Goal: Task Accomplishment & Management: Complete application form

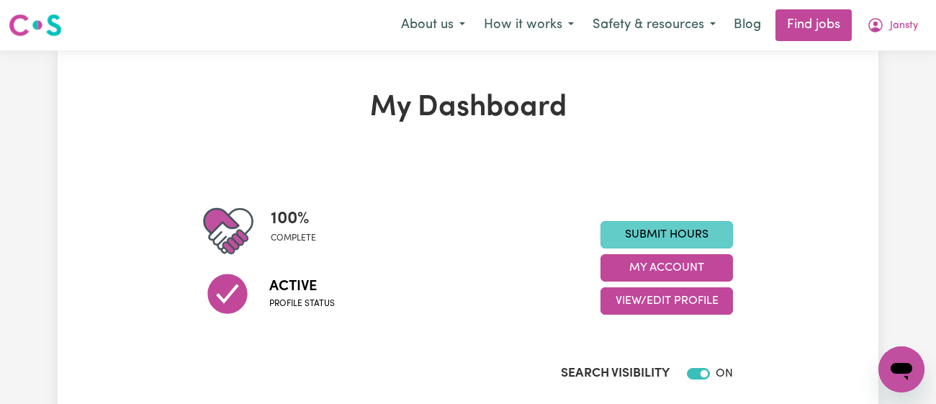
click at [681, 230] on link "Submit Hours" at bounding box center [667, 234] width 133 height 27
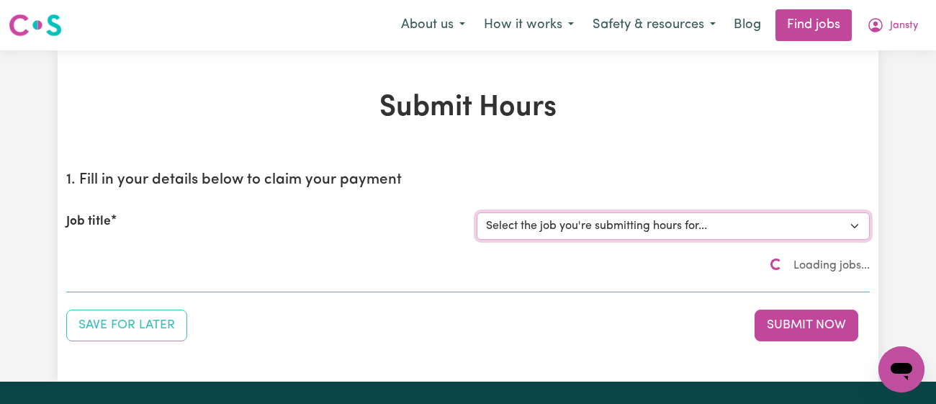
click at [700, 227] on select "Select the job you're submitting hours for..." at bounding box center [673, 225] width 393 height 27
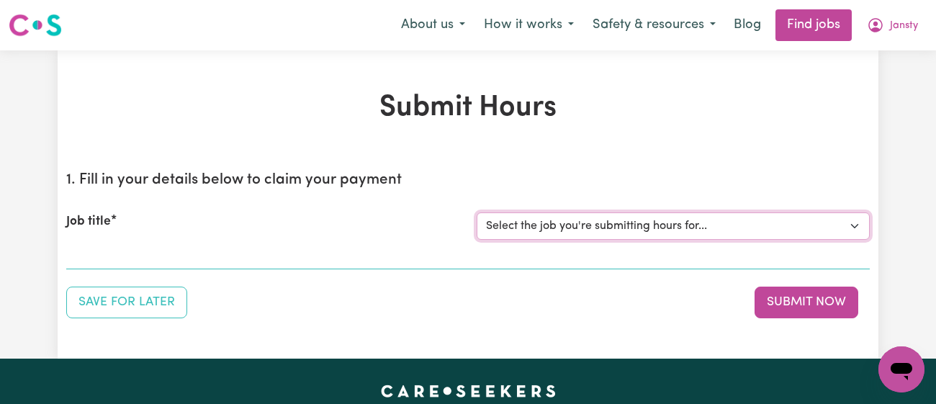
select select "11718"
click at [477, 212] on select "Select the job you're submitting hours for... [[PERSON_NAME]] [DEMOGRAPHIC_DATA…" at bounding box center [673, 225] width 393 height 27
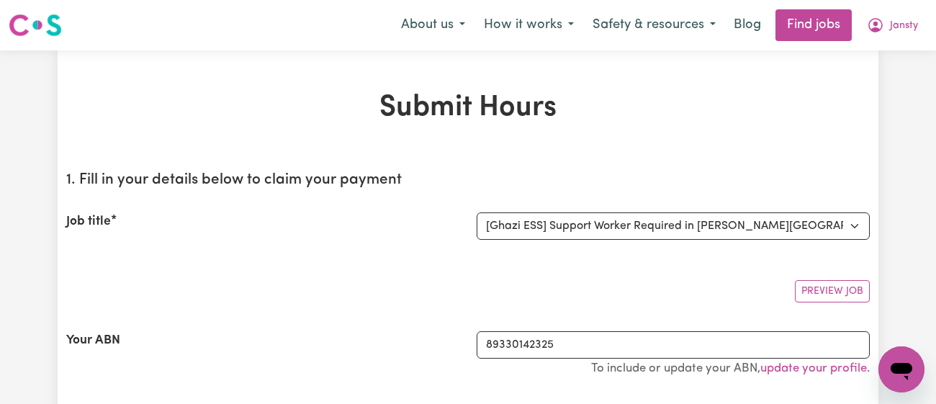
click at [429, 207] on div "Job title Select the job you're submitting hours for... [[PERSON_NAME]] [DEMOGR…" at bounding box center [468, 226] width 804 height 62
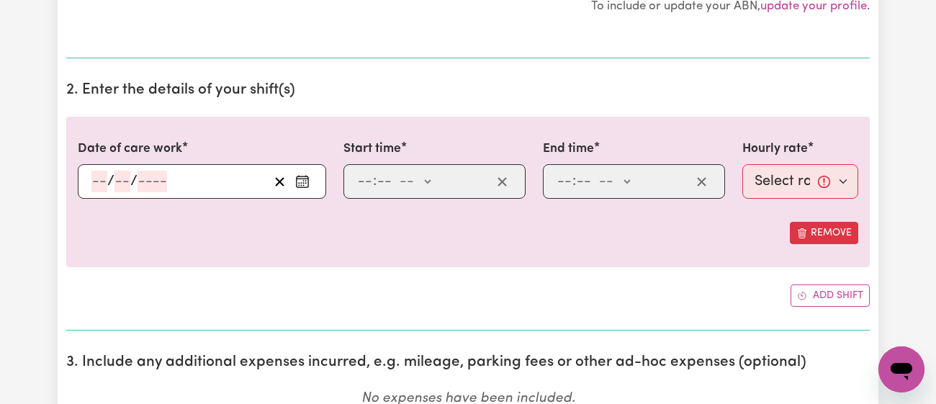
scroll to position [451, 0]
click at [307, 186] on icon "Enter the date of care work" at bounding box center [302, 182] width 14 height 14
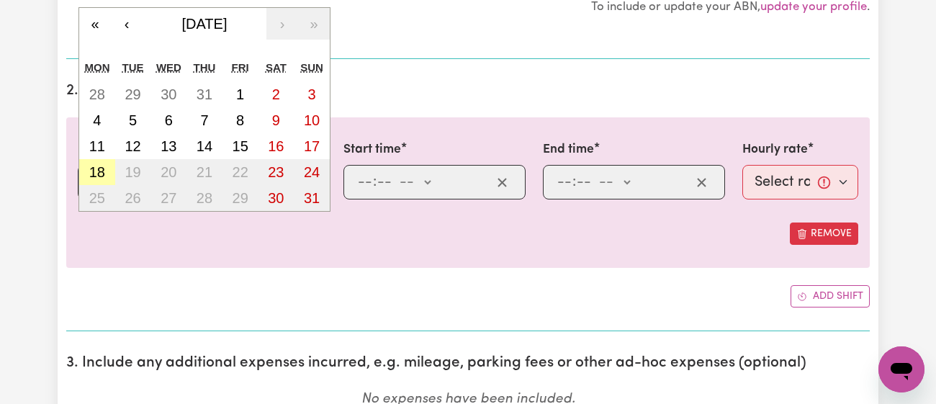
click at [110, 174] on button "18" at bounding box center [97, 172] width 36 height 26
type input "[DATE]"
type input "18"
type input "8"
type input "2025"
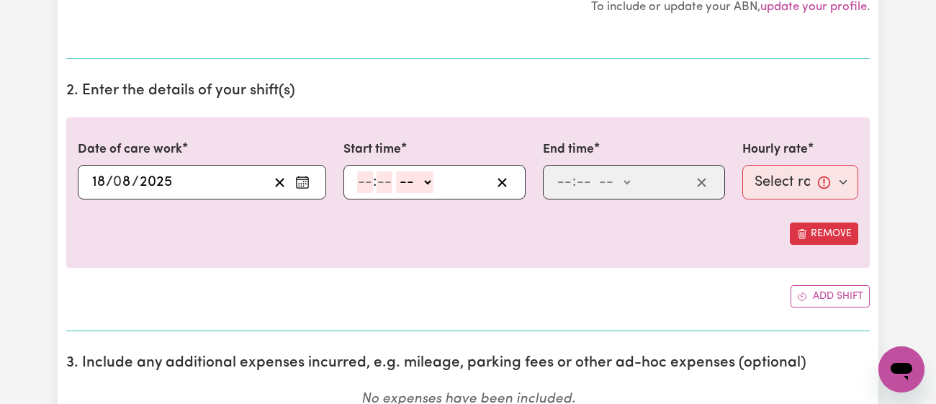
click at [373, 179] on input "number" at bounding box center [365, 182] width 16 height 22
type input "11"
type input "00"
click at [413, 182] on select "-- am pm" at bounding box center [413, 182] width 37 height 22
select select "am"
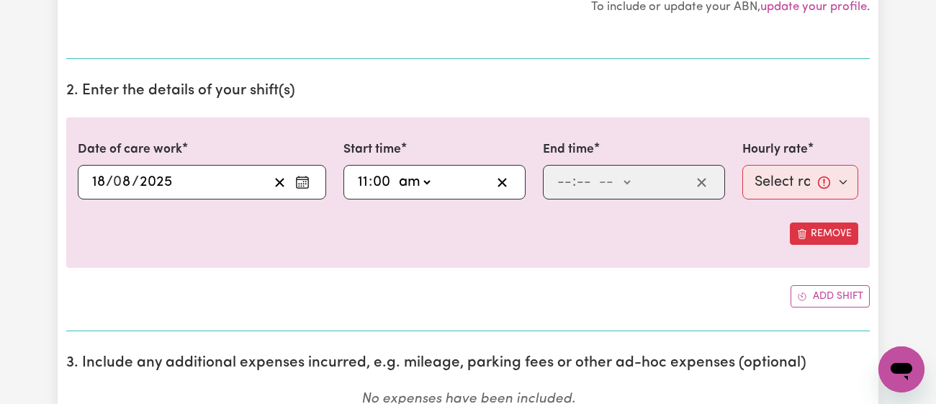
click at [395, 171] on select "-- am pm" at bounding box center [413, 182] width 37 height 22
type input "11:00"
type input "0"
click at [568, 182] on input "number" at bounding box center [565, 182] width 16 height 22
type input "12"
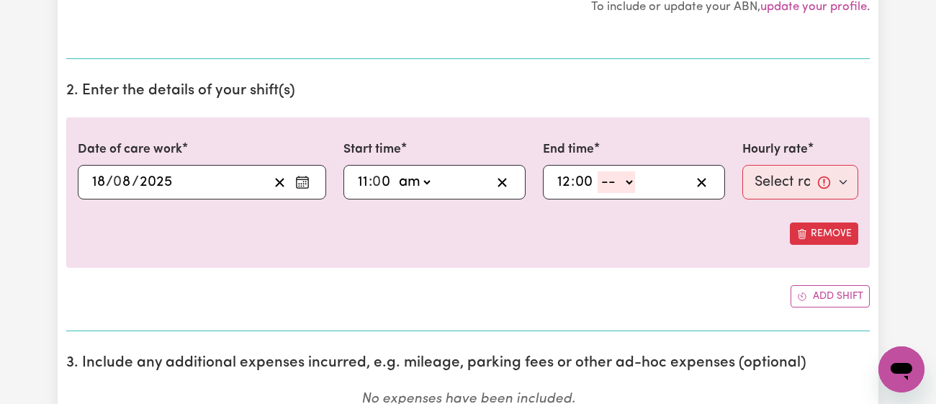
type input "00"
click at [625, 174] on select "-- am pm" at bounding box center [616, 182] width 37 height 22
select select "pm"
click at [598, 171] on select "-- am pm" at bounding box center [616, 182] width 37 height 22
type input "12:00"
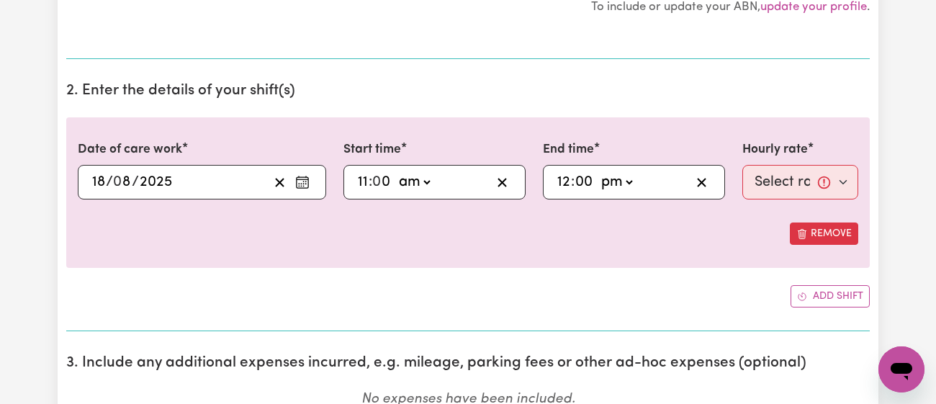
type input "0"
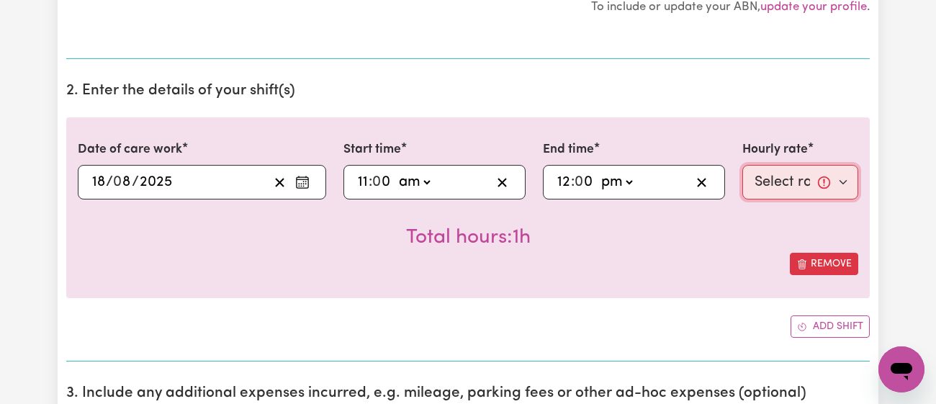
click at [777, 185] on select "Select rate... $43.00 (Weekday) $72.00 (Public Holiday)" at bounding box center [801, 182] width 116 height 35
select select "43-Weekday"
click at [743, 165] on select "Select rate... $43.00 (Weekday) $72.00 (Public Holiday)" at bounding box center [801, 182] width 116 height 35
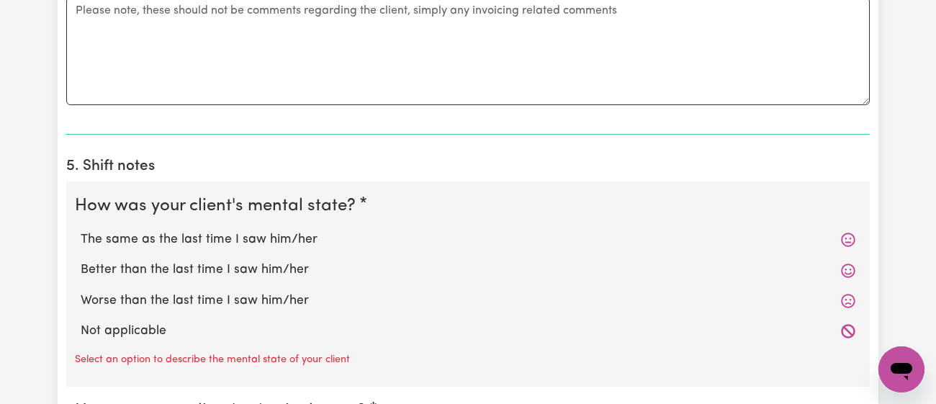
scroll to position [1083, 0]
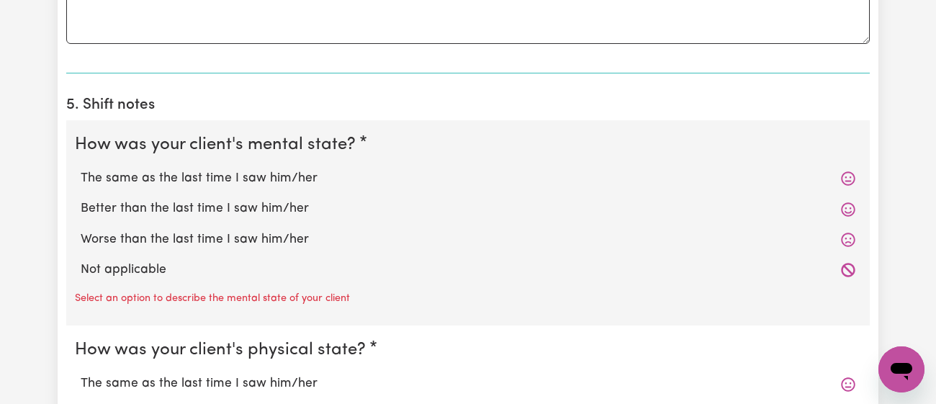
click at [304, 182] on label "The same as the last time I saw him/her" at bounding box center [468, 178] width 775 height 19
click at [81, 169] on input "The same as the last time I saw him/her" at bounding box center [80, 169] width 1 height 1
radio input "true"
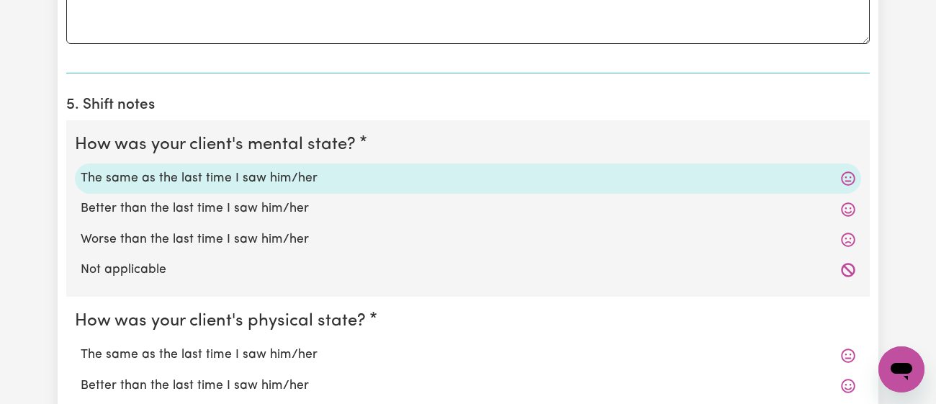
scroll to position [1267, 0]
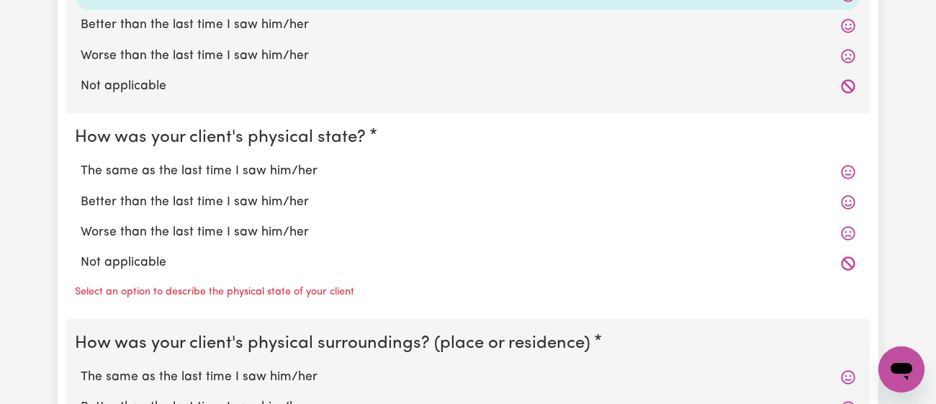
click at [295, 195] on label "Better than the last time I saw him/her" at bounding box center [468, 202] width 775 height 19
click at [81, 193] on input "Better than the last time I saw him/her" at bounding box center [80, 192] width 1 height 1
radio input "true"
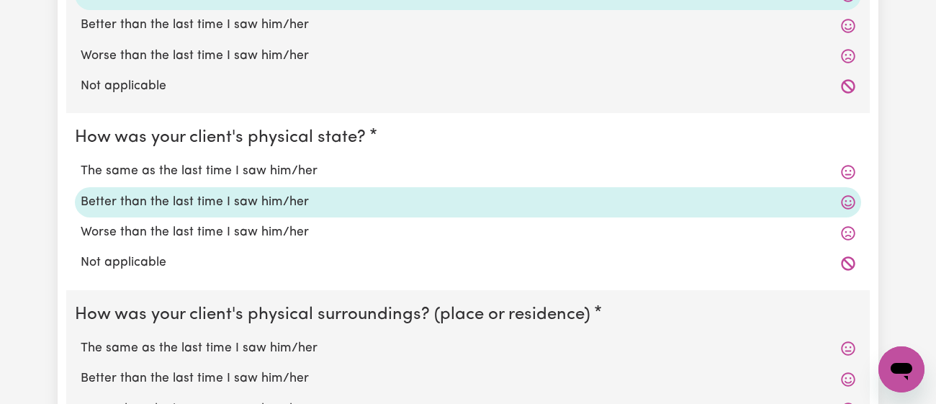
scroll to position [1483, 0]
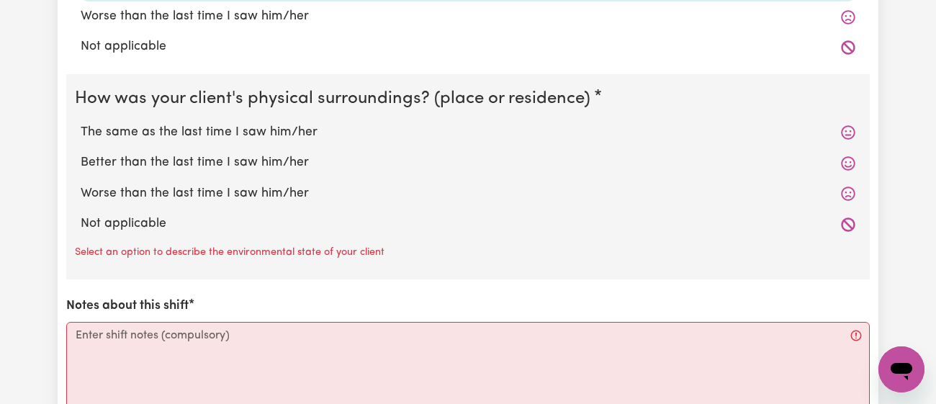
click at [276, 215] on label "Not applicable" at bounding box center [468, 224] width 775 height 19
click at [81, 215] on input "Not applicable" at bounding box center [80, 214] width 1 height 1
radio input "true"
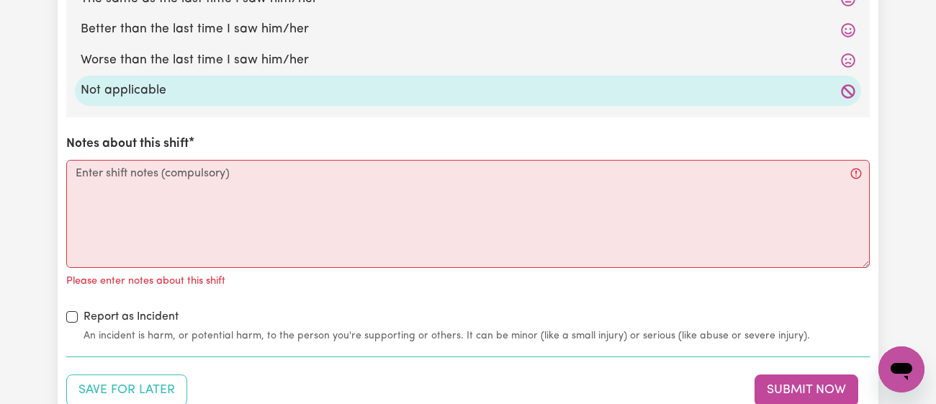
scroll to position [1617, 0]
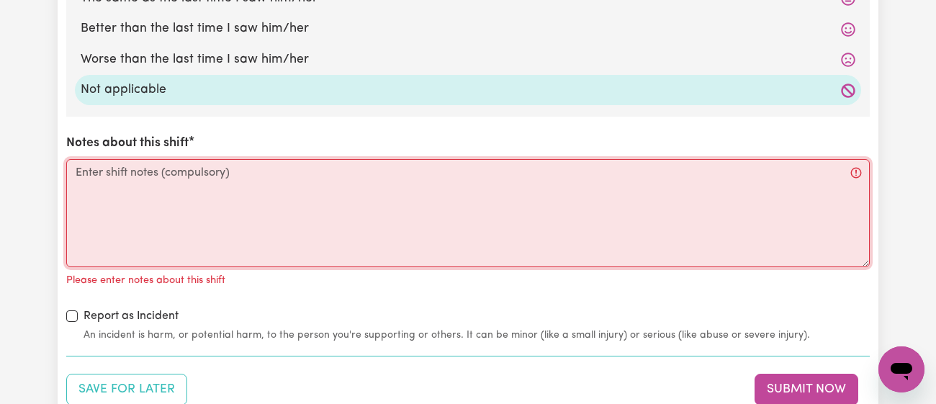
click at [276, 215] on textarea "Notes about this shift" at bounding box center [468, 213] width 804 height 108
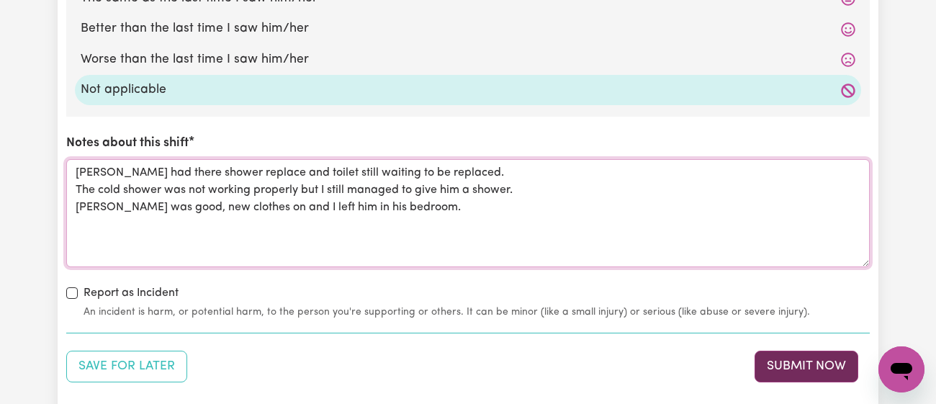
type textarea "[PERSON_NAME] had there shower replace and toilet still waiting to be replaced.…"
click at [787, 356] on button "Submit Now" at bounding box center [807, 367] width 104 height 32
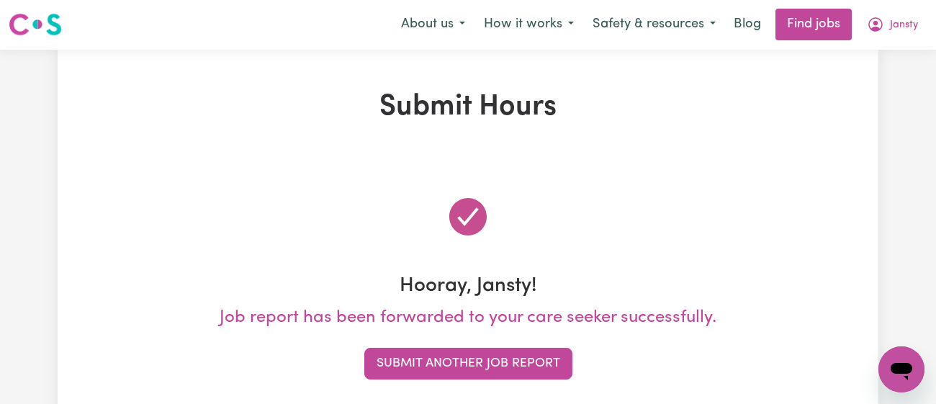
scroll to position [0, 0]
click at [915, 23] on button "Jansty" at bounding box center [893, 25] width 70 height 30
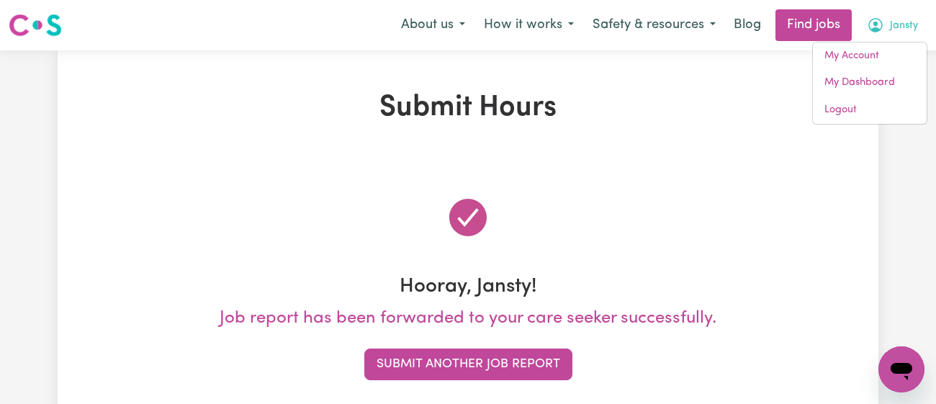
click at [772, 109] on h1 "Submit Hours" at bounding box center [468, 108] width 804 height 35
